Goal: Use online tool/utility: Utilize a website feature to perform a specific function

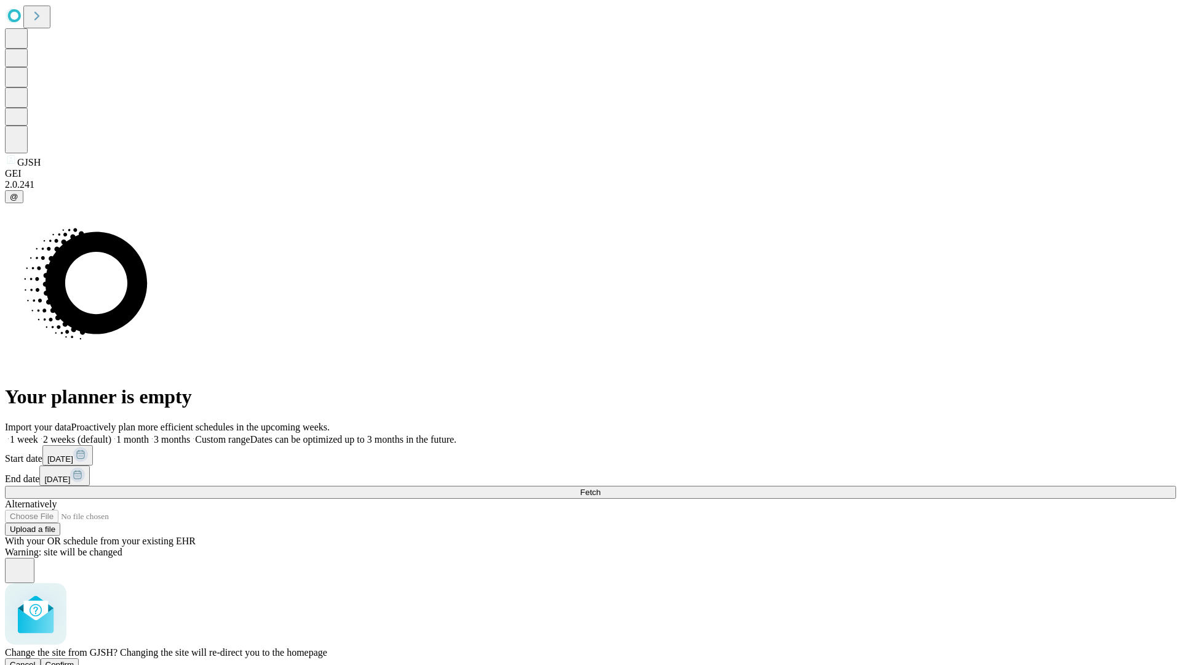
click at [74, 660] on span "Confirm" at bounding box center [60, 664] width 29 height 9
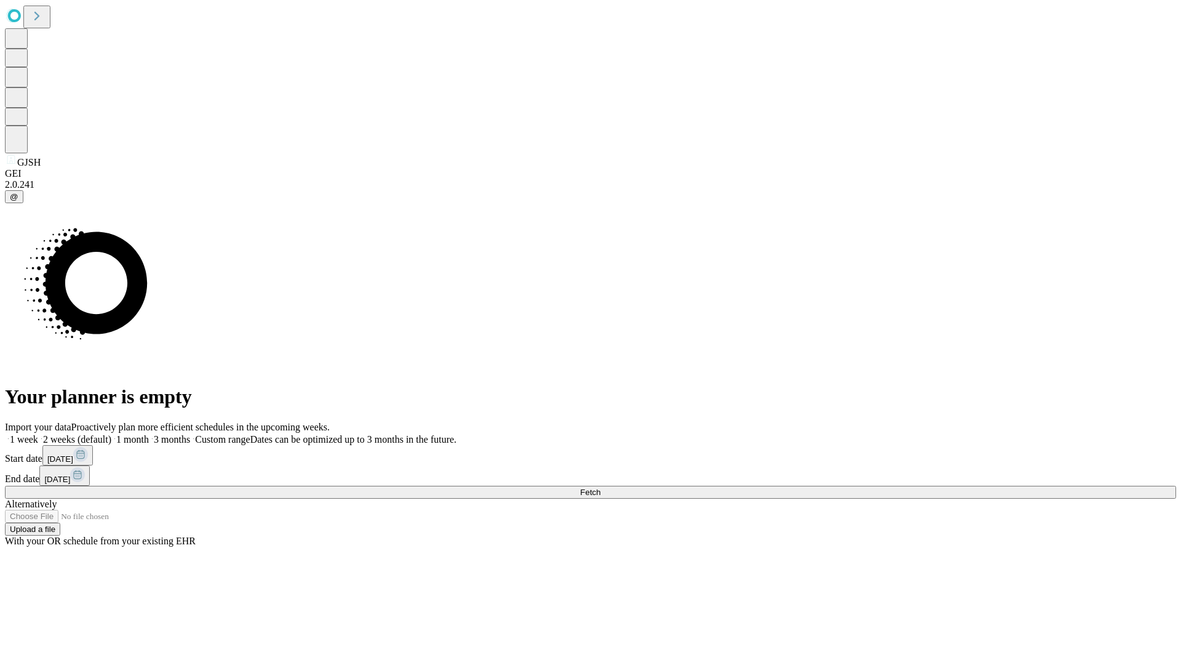
click at [149, 434] on label "1 month" at bounding box center [130, 439] width 38 height 10
click at [601, 487] on span "Fetch" at bounding box center [590, 491] width 20 height 9
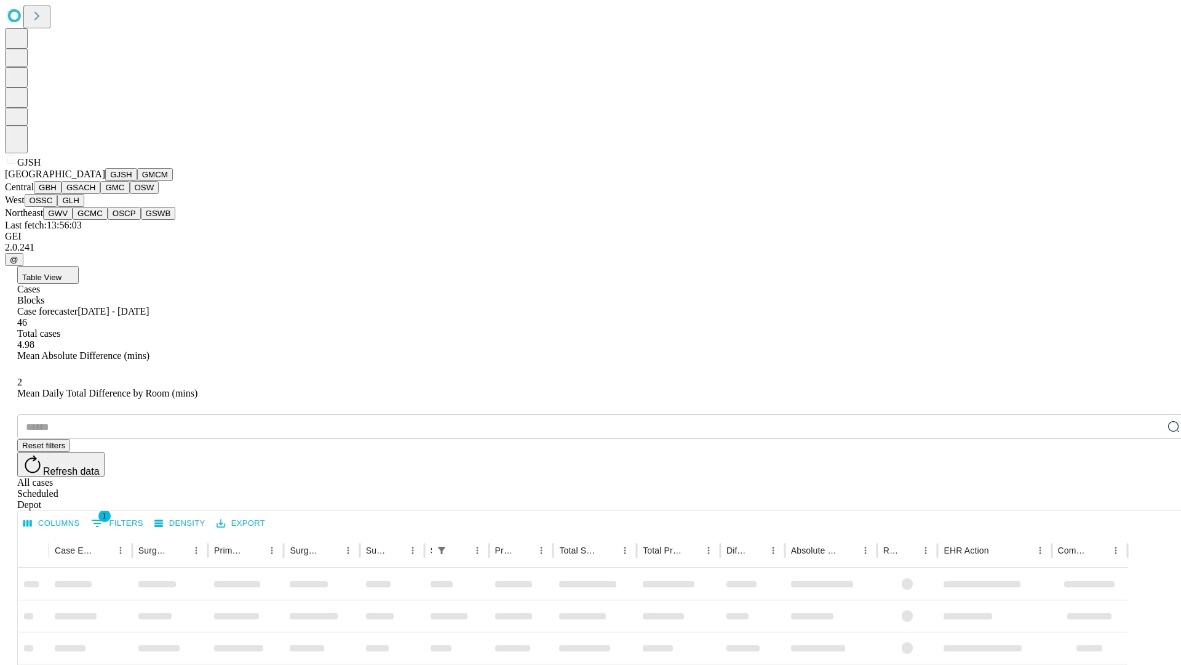
click at [137, 181] on button "GMCM" at bounding box center [155, 174] width 36 height 13
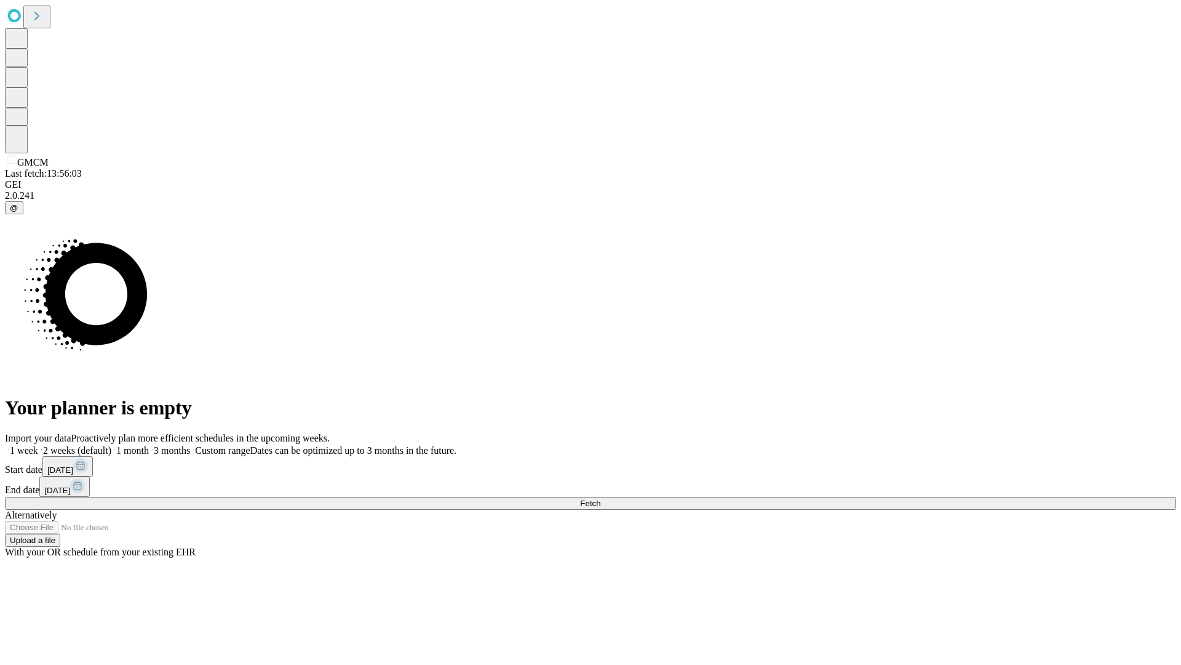
click at [149, 445] on label "1 month" at bounding box center [130, 450] width 38 height 10
click at [601, 498] on span "Fetch" at bounding box center [590, 502] width 20 height 9
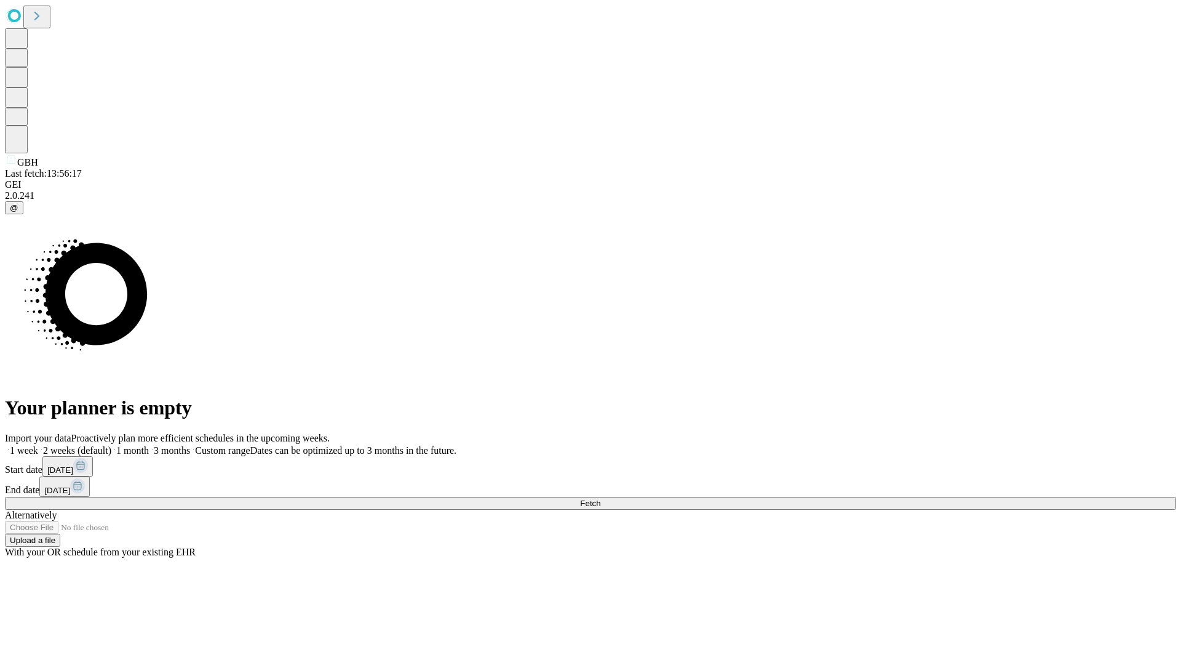
click at [149, 445] on label "1 month" at bounding box center [130, 450] width 38 height 10
click at [601, 498] on span "Fetch" at bounding box center [590, 502] width 20 height 9
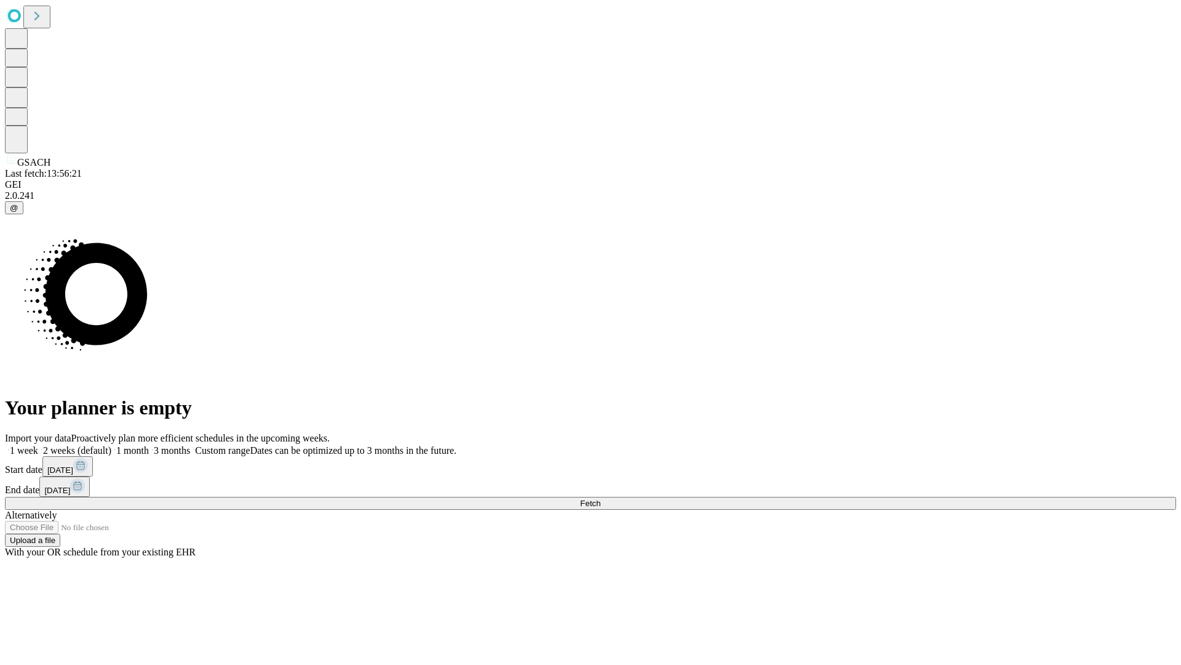
click at [149, 445] on label "1 month" at bounding box center [130, 450] width 38 height 10
click at [601, 498] on span "Fetch" at bounding box center [590, 502] width 20 height 9
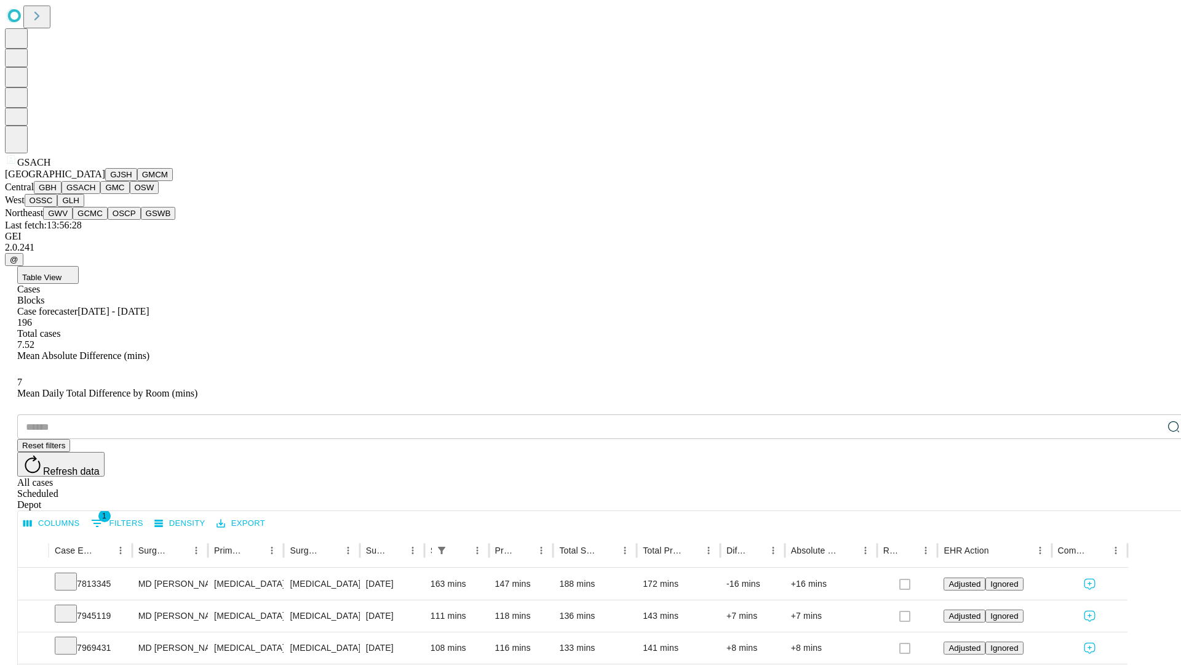
click at [100, 194] on button "GMC" at bounding box center [114, 187] width 29 height 13
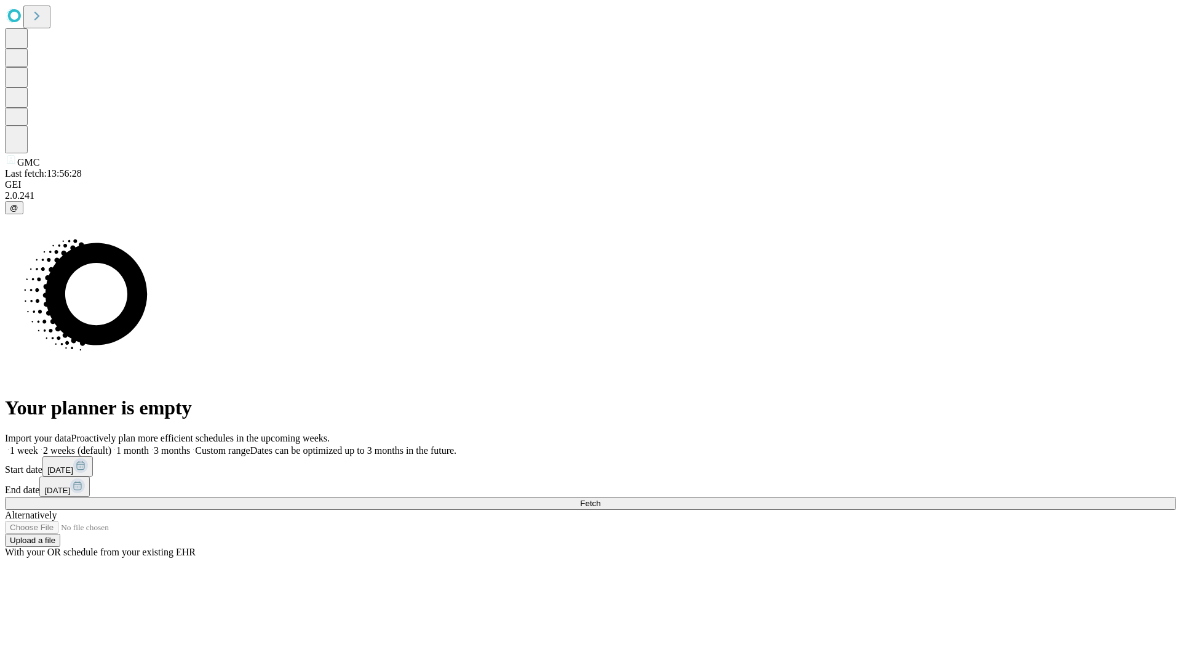
click at [149, 445] on label "1 month" at bounding box center [130, 450] width 38 height 10
click at [601, 498] on span "Fetch" at bounding box center [590, 502] width 20 height 9
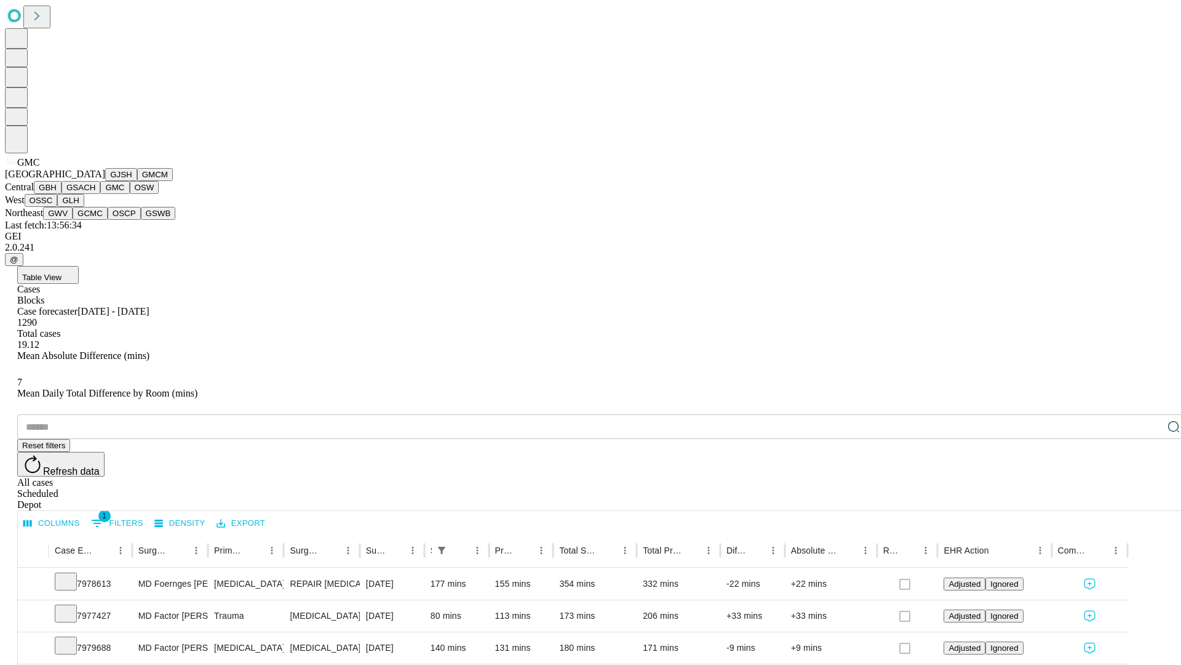
click at [130, 194] on button "OSW" at bounding box center [145, 187] width 30 height 13
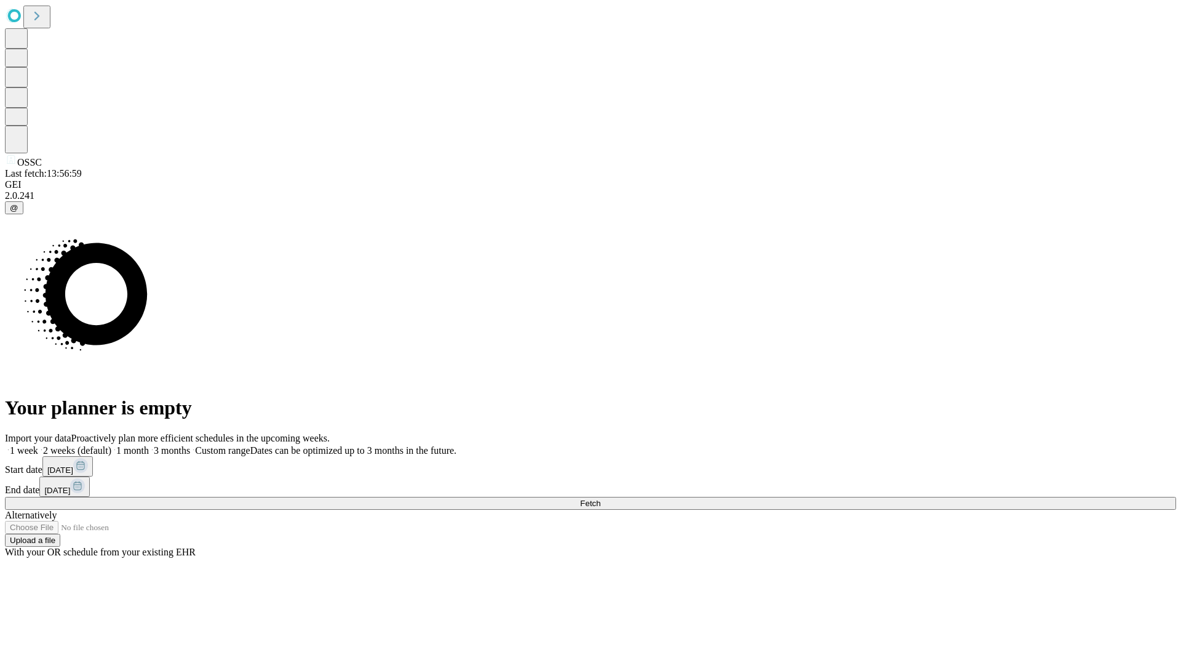
click at [149, 445] on label "1 month" at bounding box center [130, 450] width 38 height 10
click at [601, 498] on span "Fetch" at bounding box center [590, 502] width 20 height 9
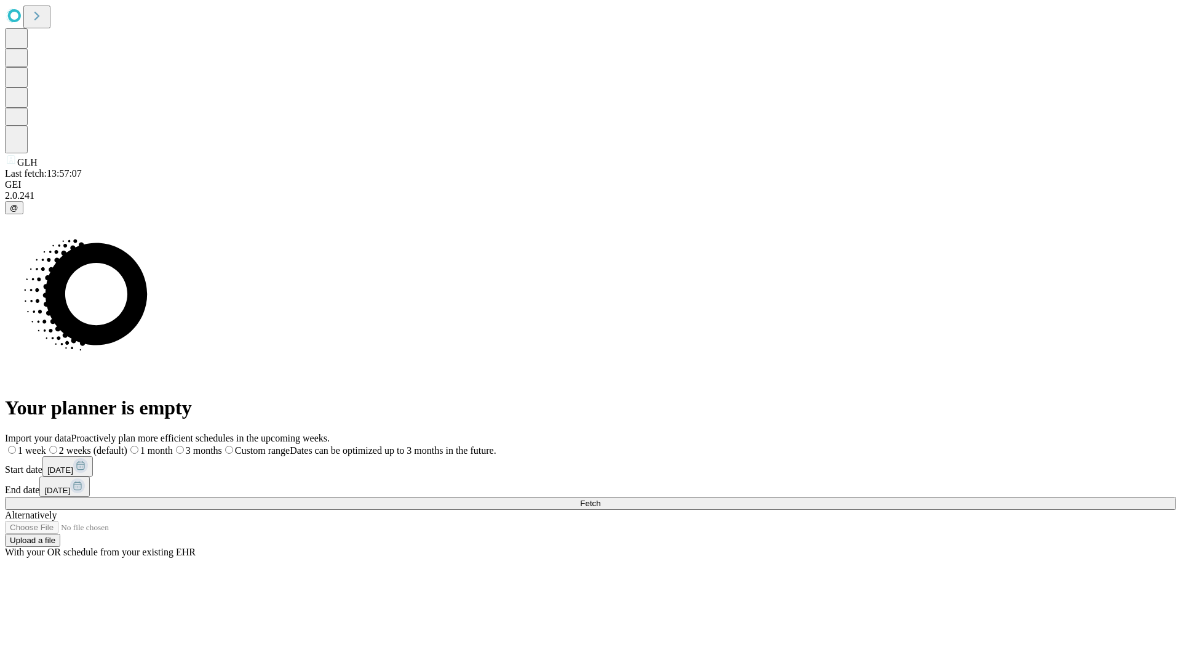
click at [601, 498] on span "Fetch" at bounding box center [590, 502] width 20 height 9
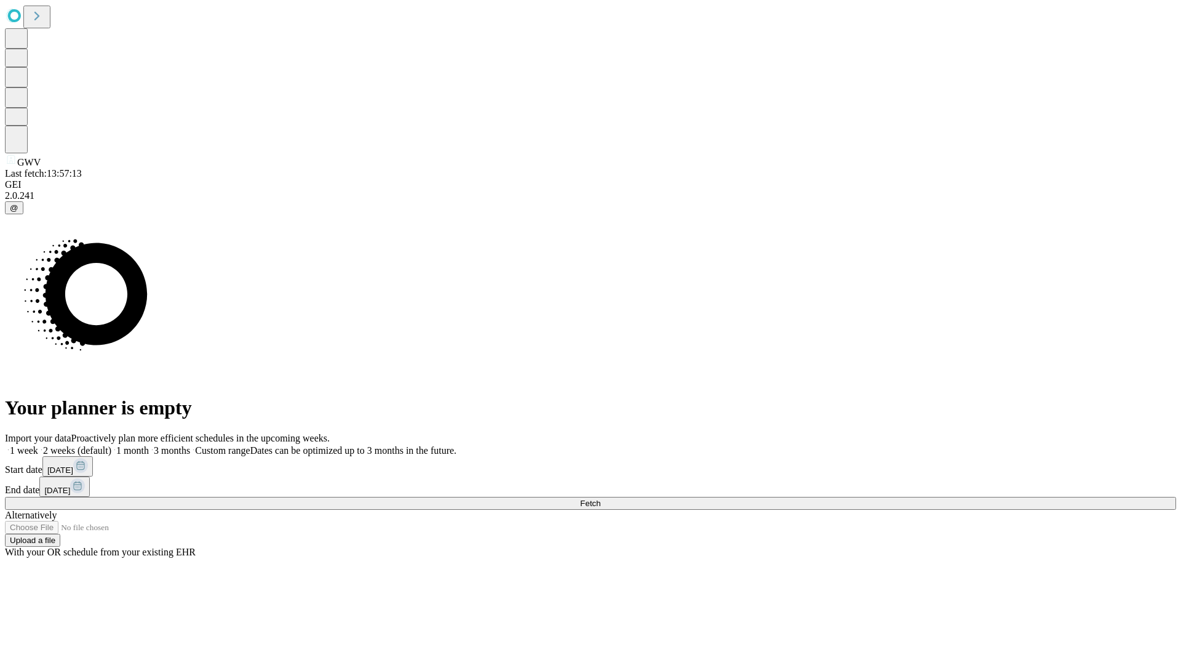
click at [149, 445] on label "1 month" at bounding box center [130, 450] width 38 height 10
click at [601, 498] on span "Fetch" at bounding box center [590, 502] width 20 height 9
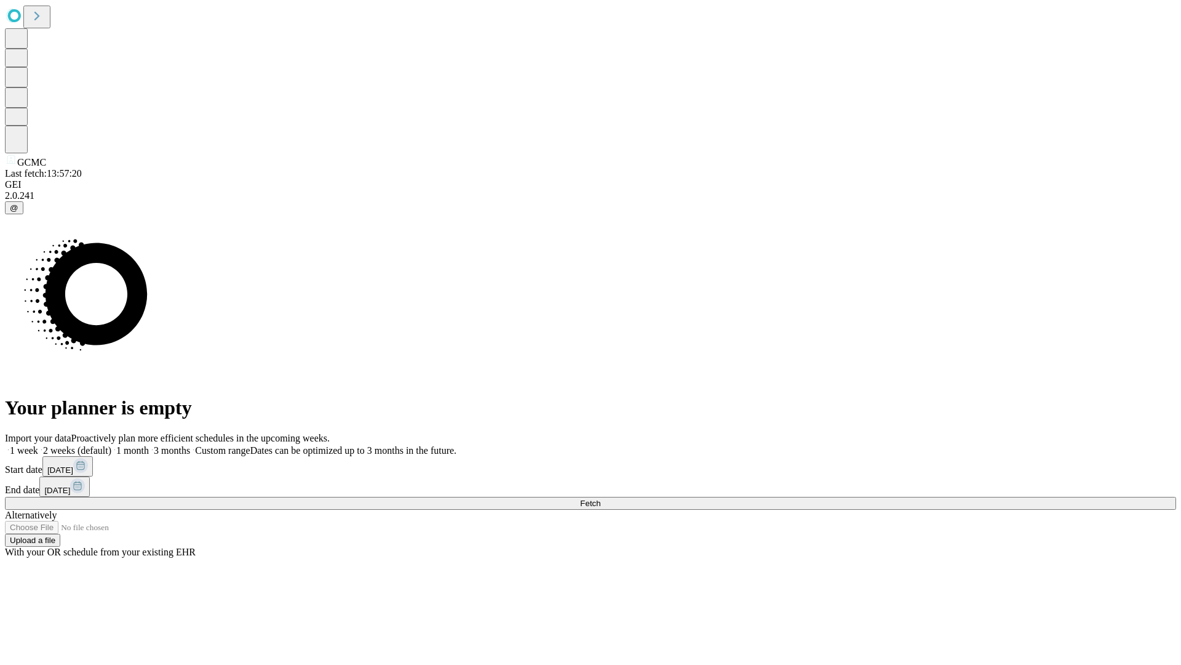
click at [149, 445] on label "1 month" at bounding box center [130, 450] width 38 height 10
click at [601, 498] on span "Fetch" at bounding box center [590, 502] width 20 height 9
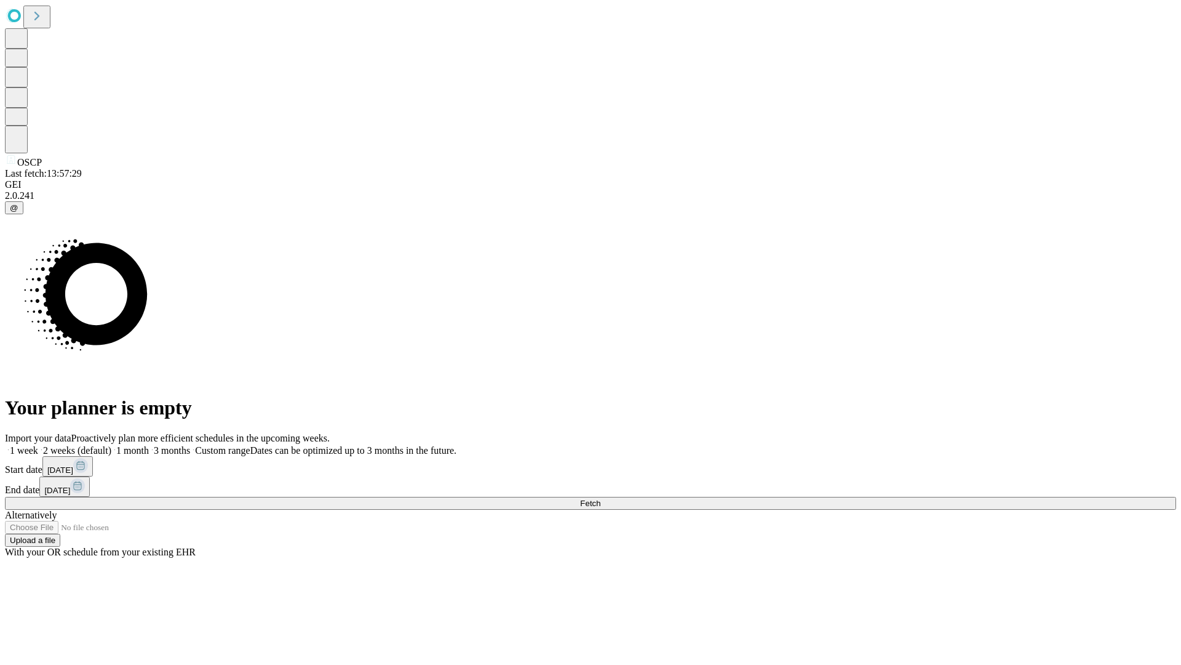
click at [149, 445] on label "1 month" at bounding box center [130, 450] width 38 height 10
click at [601, 498] on span "Fetch" at bounding box center [590, 502] width 20 height 9
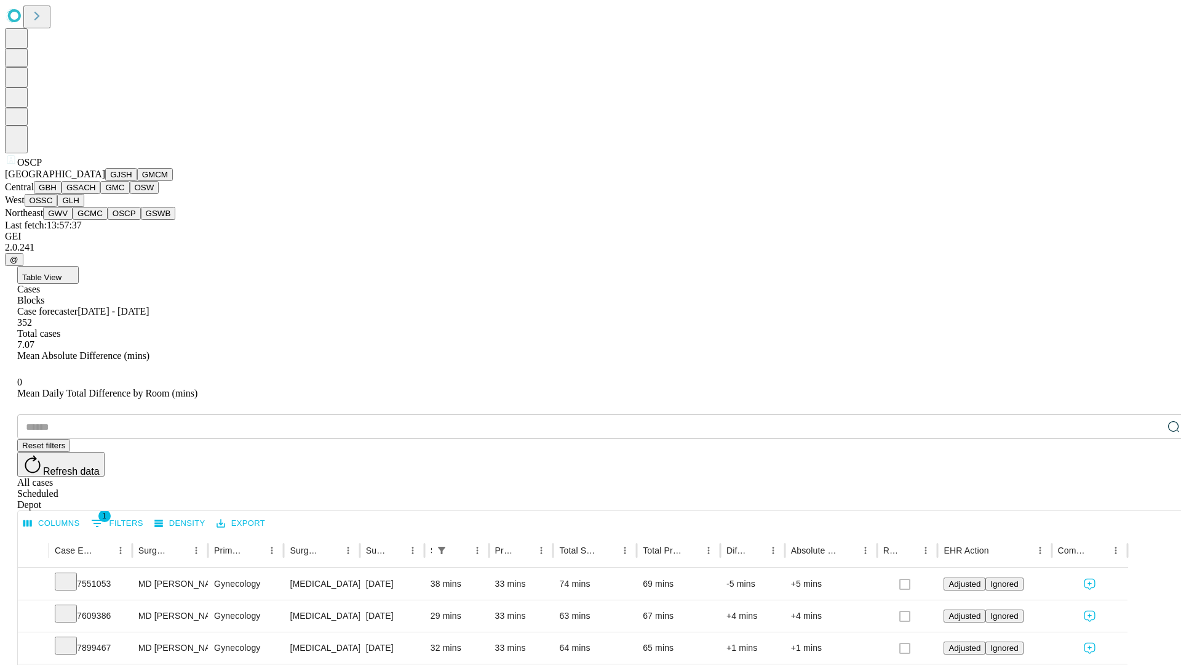
click at [141, 220] on button "GSWB" at bounding box center [158, 213] width 35 height 13
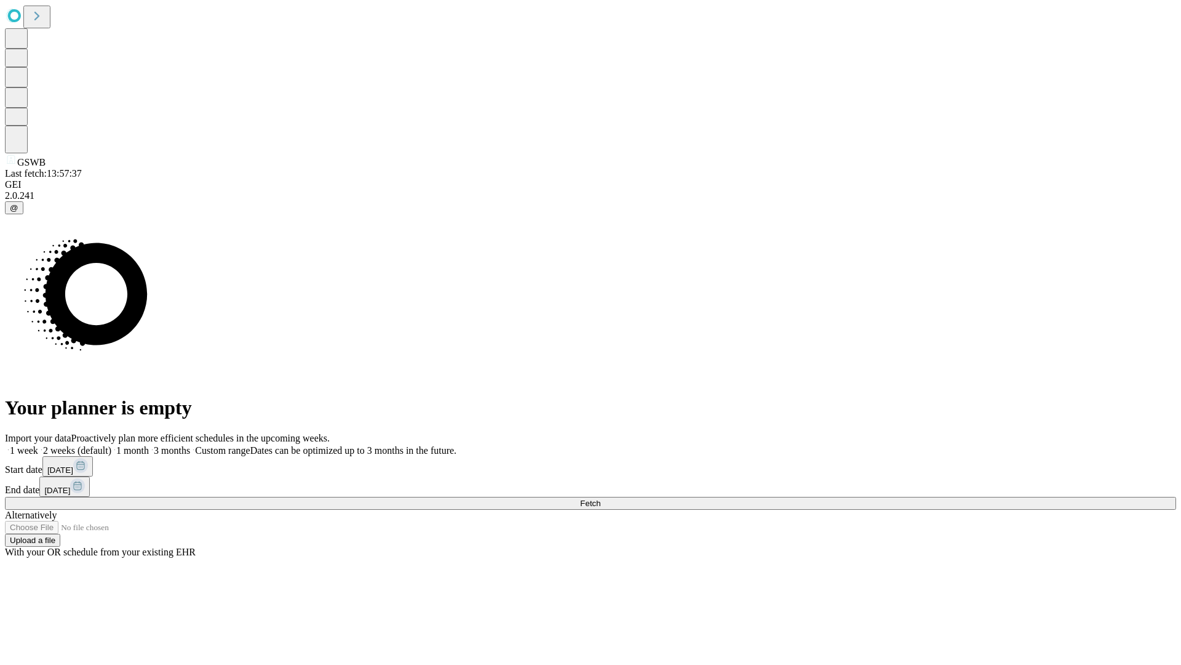
click at [149, 445] on label "1 month" at bounding box center [130, 450] width 38 height 10
click at [601, 498] on span "Fetch" at bounding box center [590, 502] width 20 height 9
